Goal: Check status: Check status

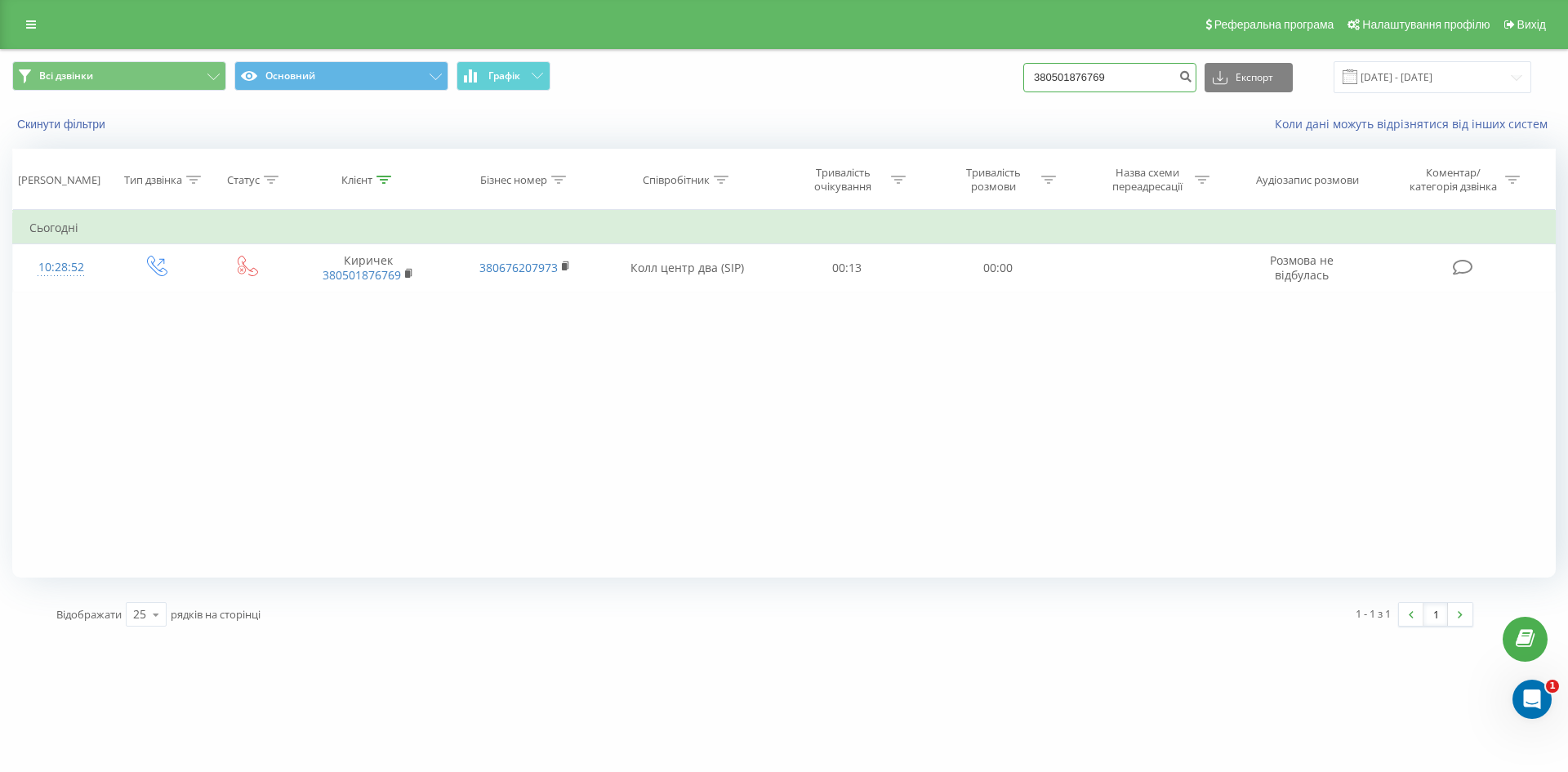
drag, startPoint x: 1126, startPoint y: 69, endPoint x: 923, endPoint y: 62, distance: 203.1
click at [923, 62] on div "Всі дзвінки Основний Графік 380501876769 Експорт .csv .xls .xlsx 23.06.2025 - 2…" at bounding box center [784, 77] width 1544 height 31
paste input "687886377"
type input "380687886377"
click at [1196, 78] on button "submit" at bounding box center [1185, 78] width 22 height 30
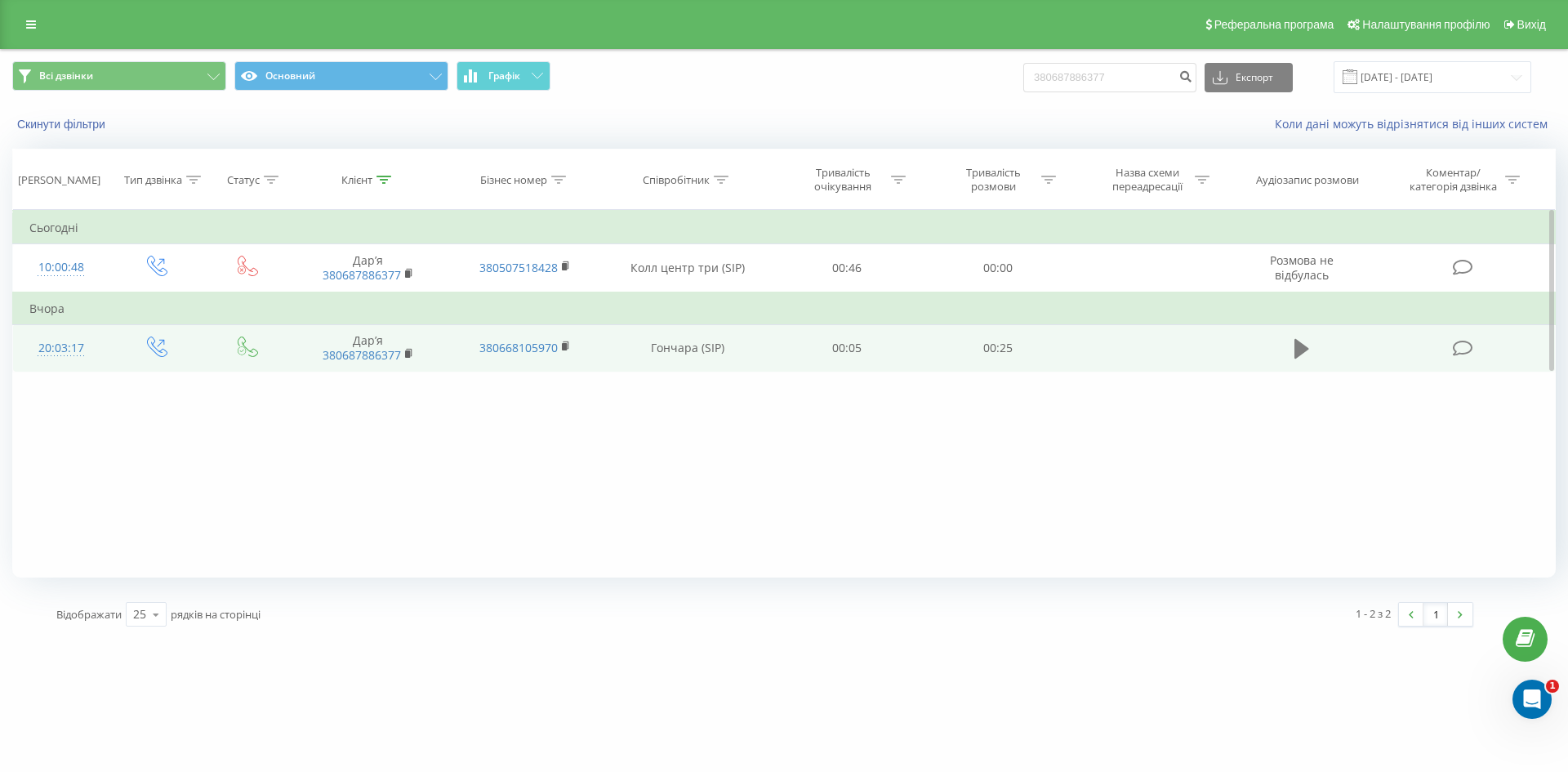
click at [1296, 346] on icon at bounding box center [1301, 348] width 15 height 23
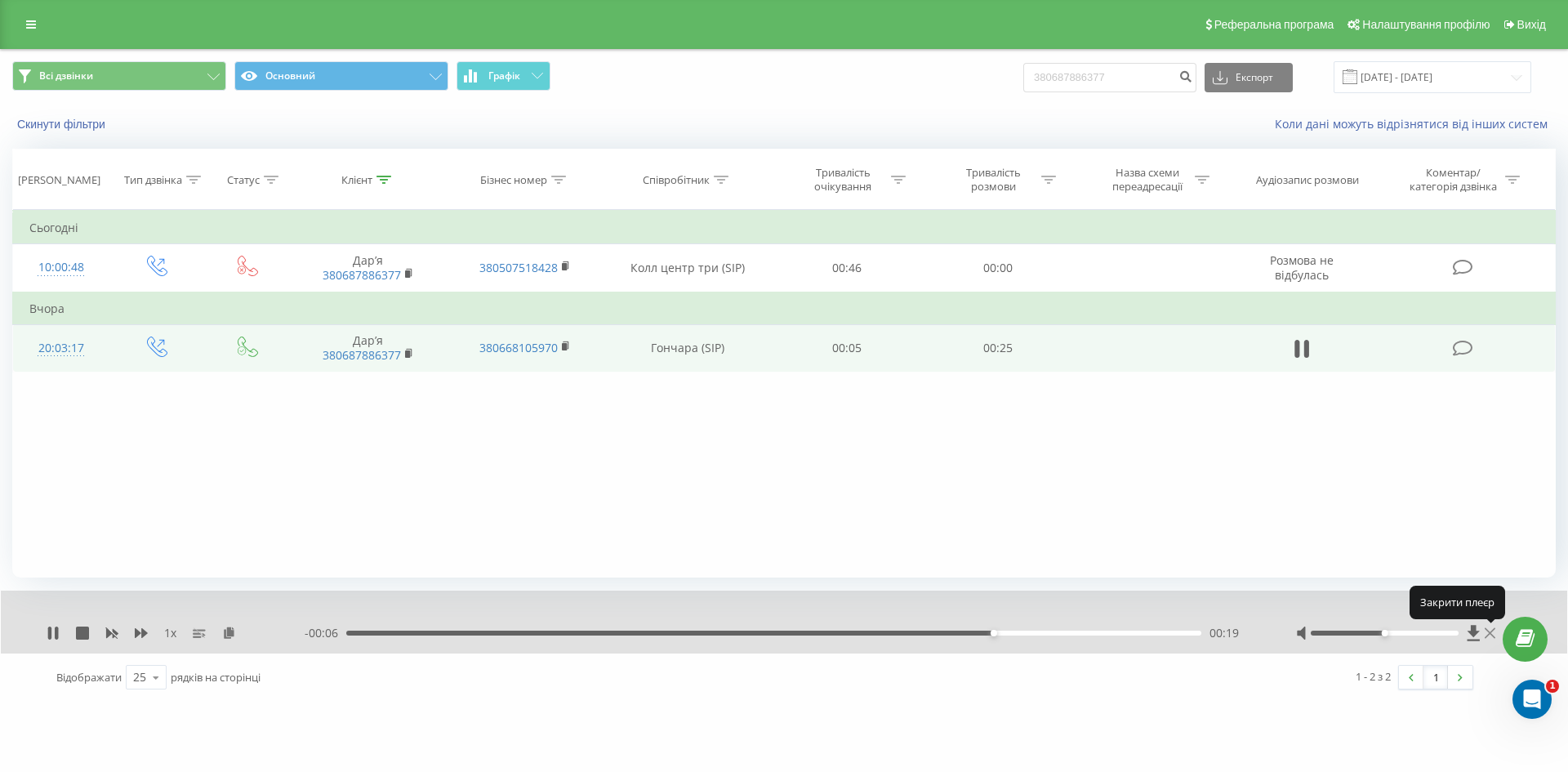
click at [1489, 636] on icon at bounding box center [1489, 632] width 10 height 13
